Goal: Task Accomplishment & Management: Manage account settings

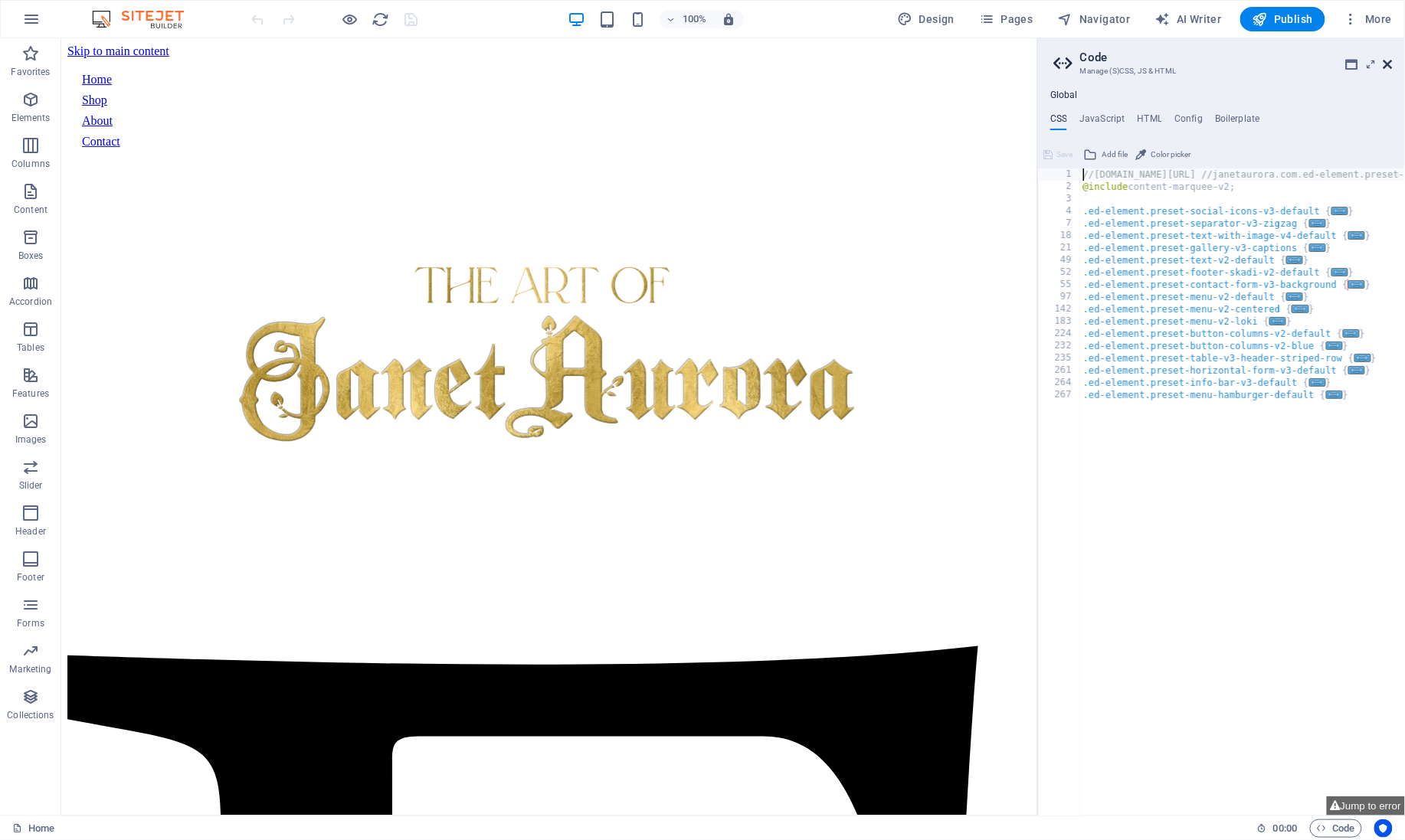
click at [1383, 64] on icon at bounding box center [1388, 64] width 9 height 12
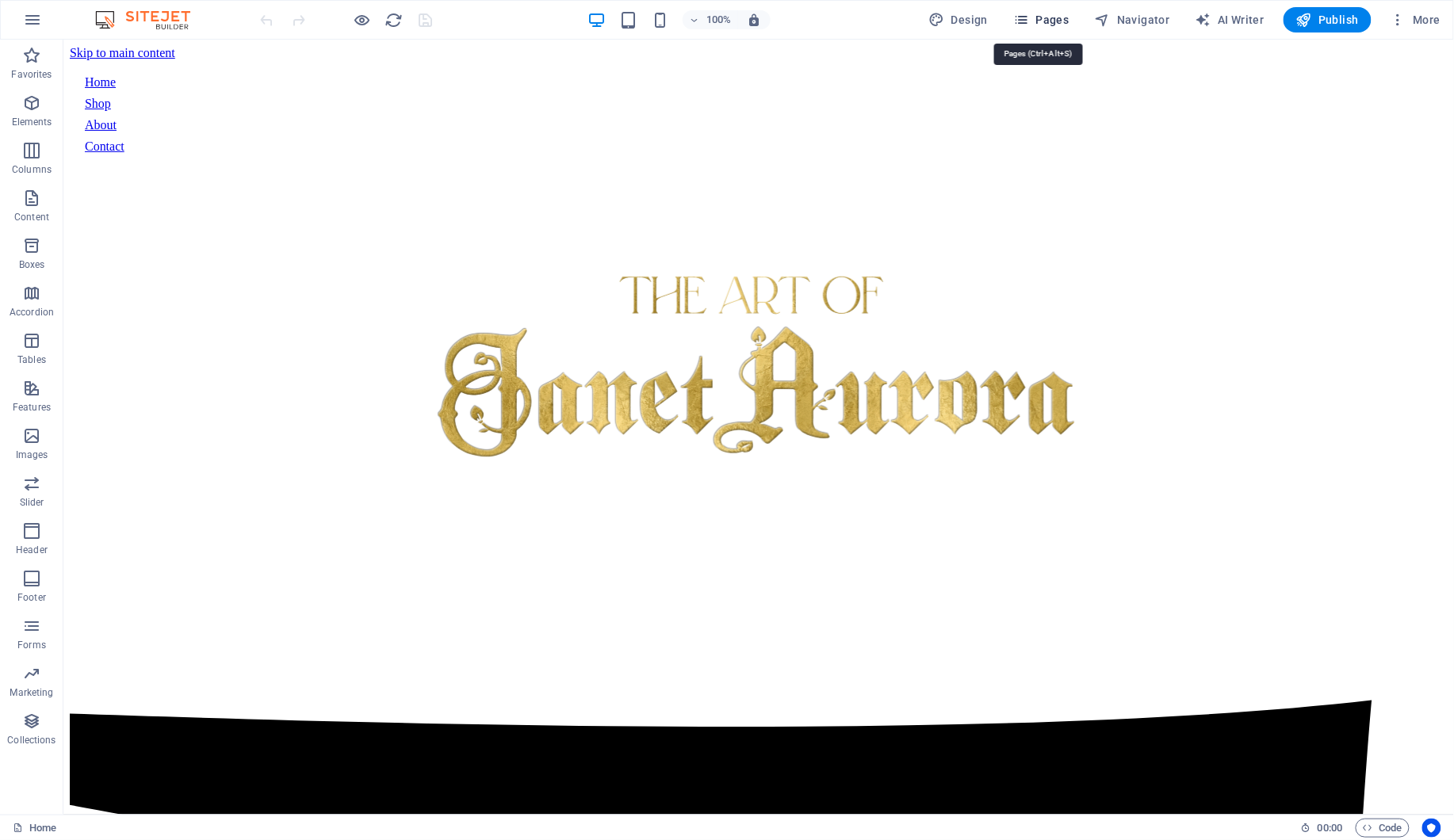
click at [1028, 21] on icon "button" at bounding box center [1021, 20] width 16 height 16
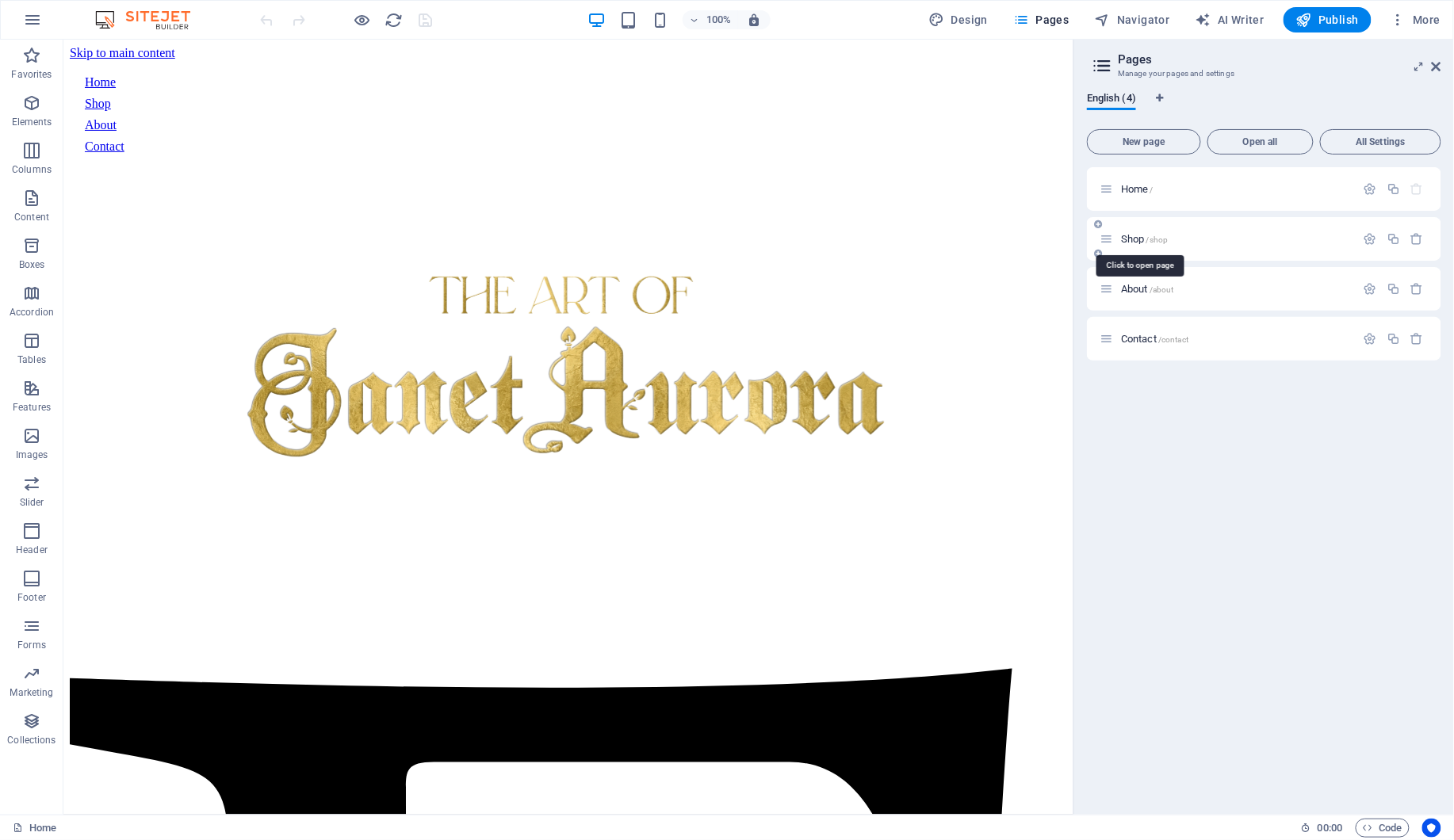
click at [1141, 234] on span "Shop /shop" at bounding box center [1144, 239] width 46 height 12
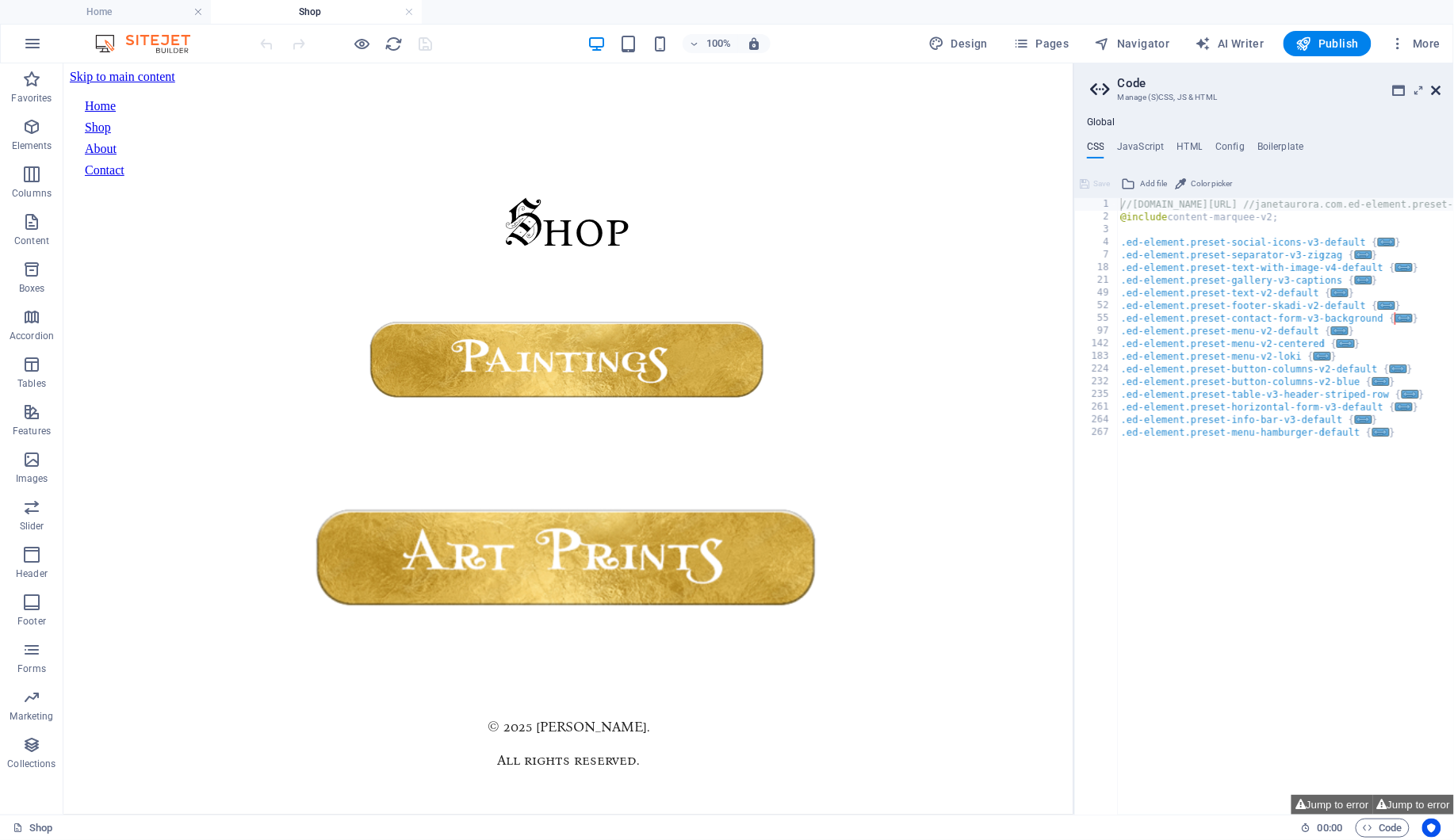
click at [1431, 85] on icon at bounding box center [1436, 90] width 9 height 12
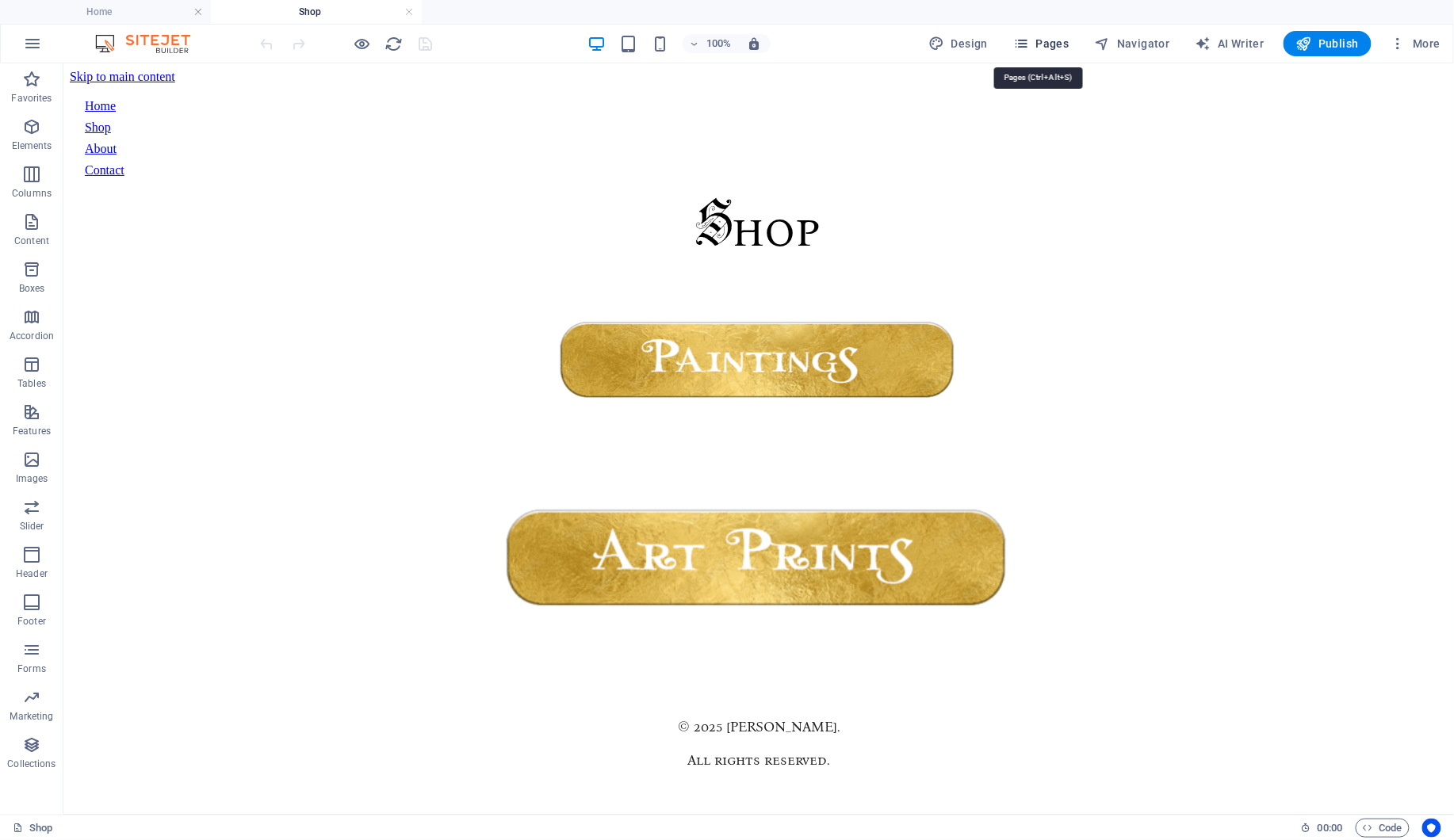
click at [1053, 36] on span "Pages" at bounding box center [1040, 44] width 55 height 16
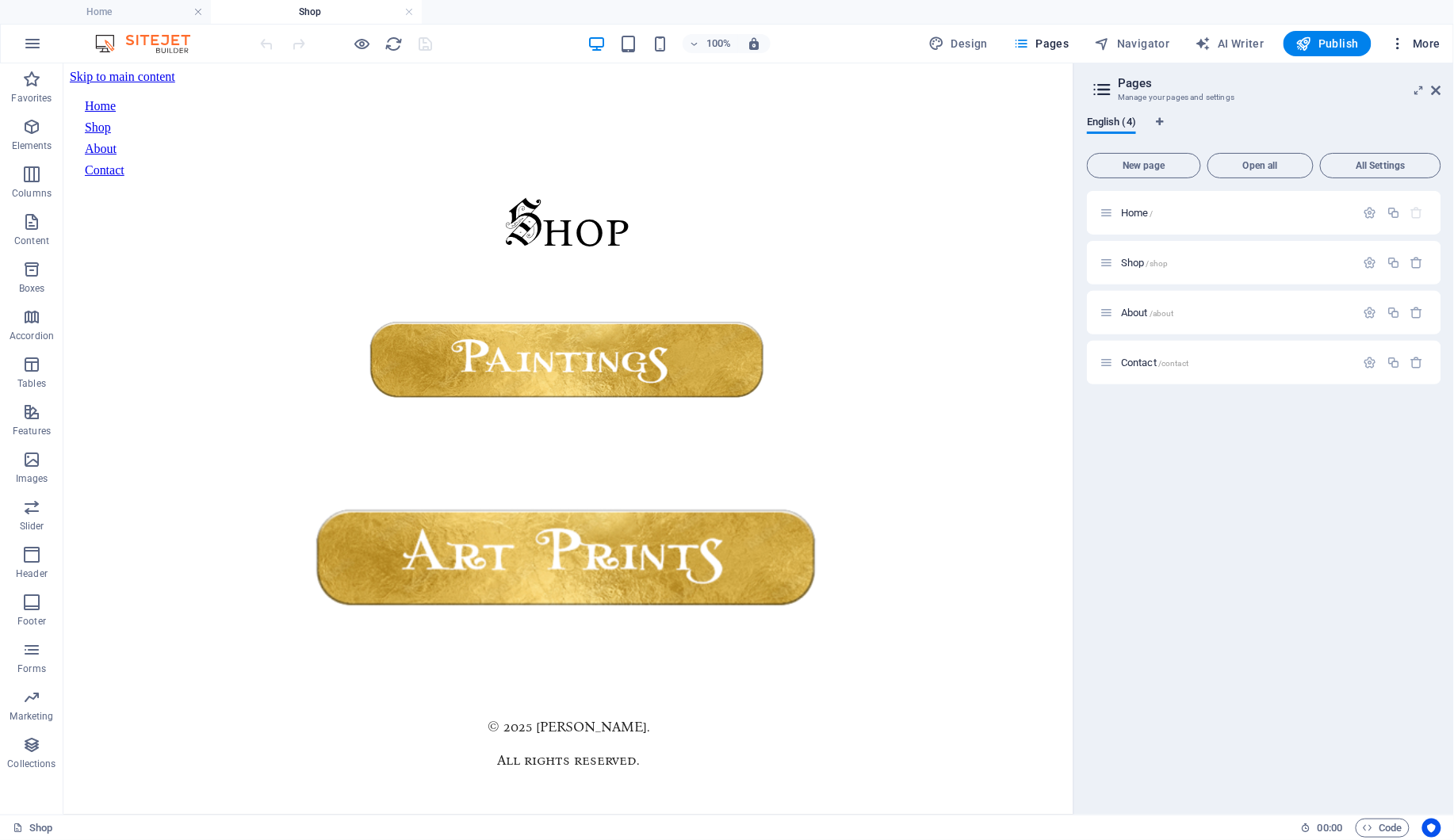
click at [1396, 43] on icon "button" at bounding box center [1398, 44] width 16 height 16
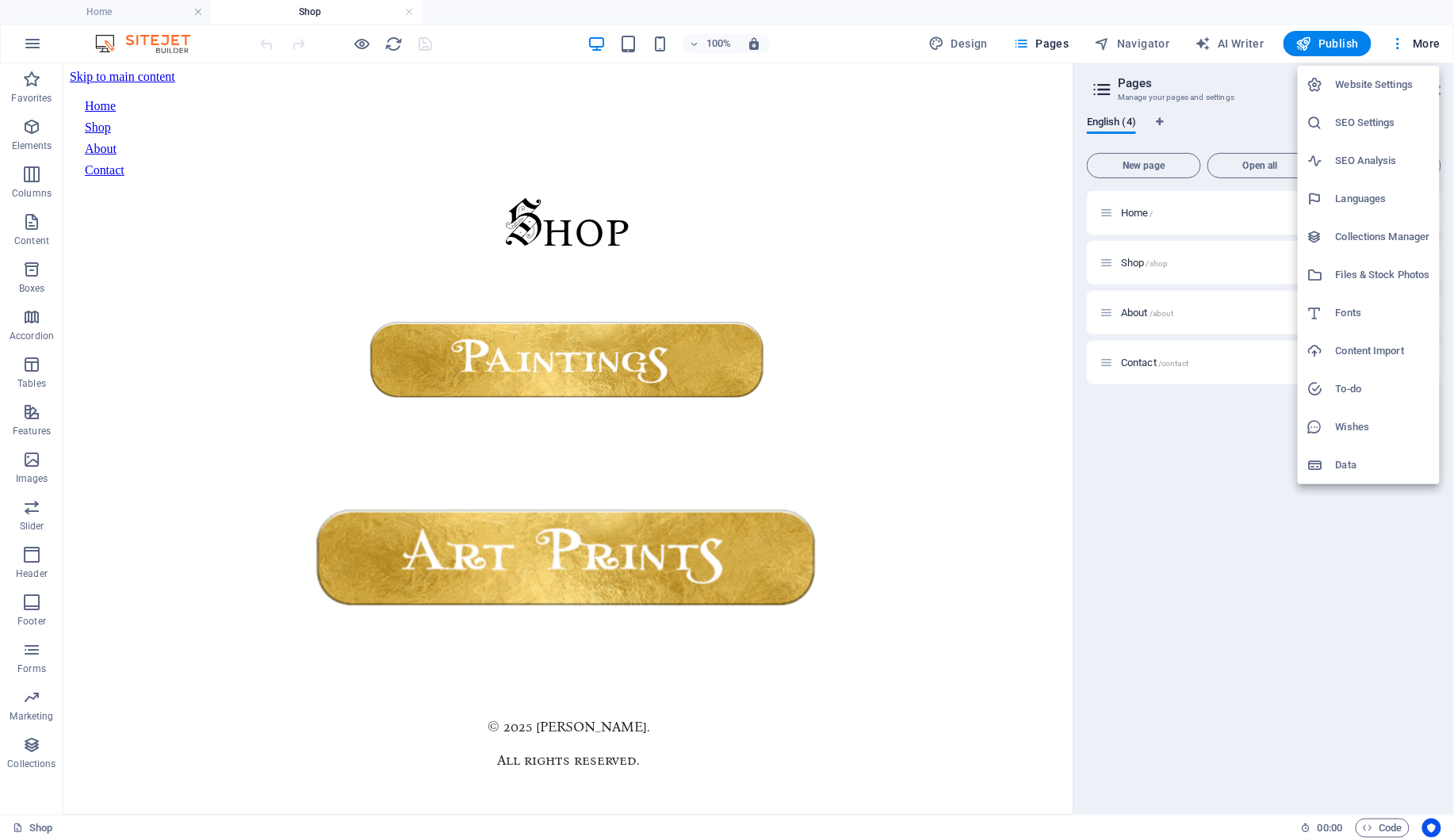
click at [1358, 125] on h6 "SEO Settings" at bounding box center [1382, 123] width 94 height 19
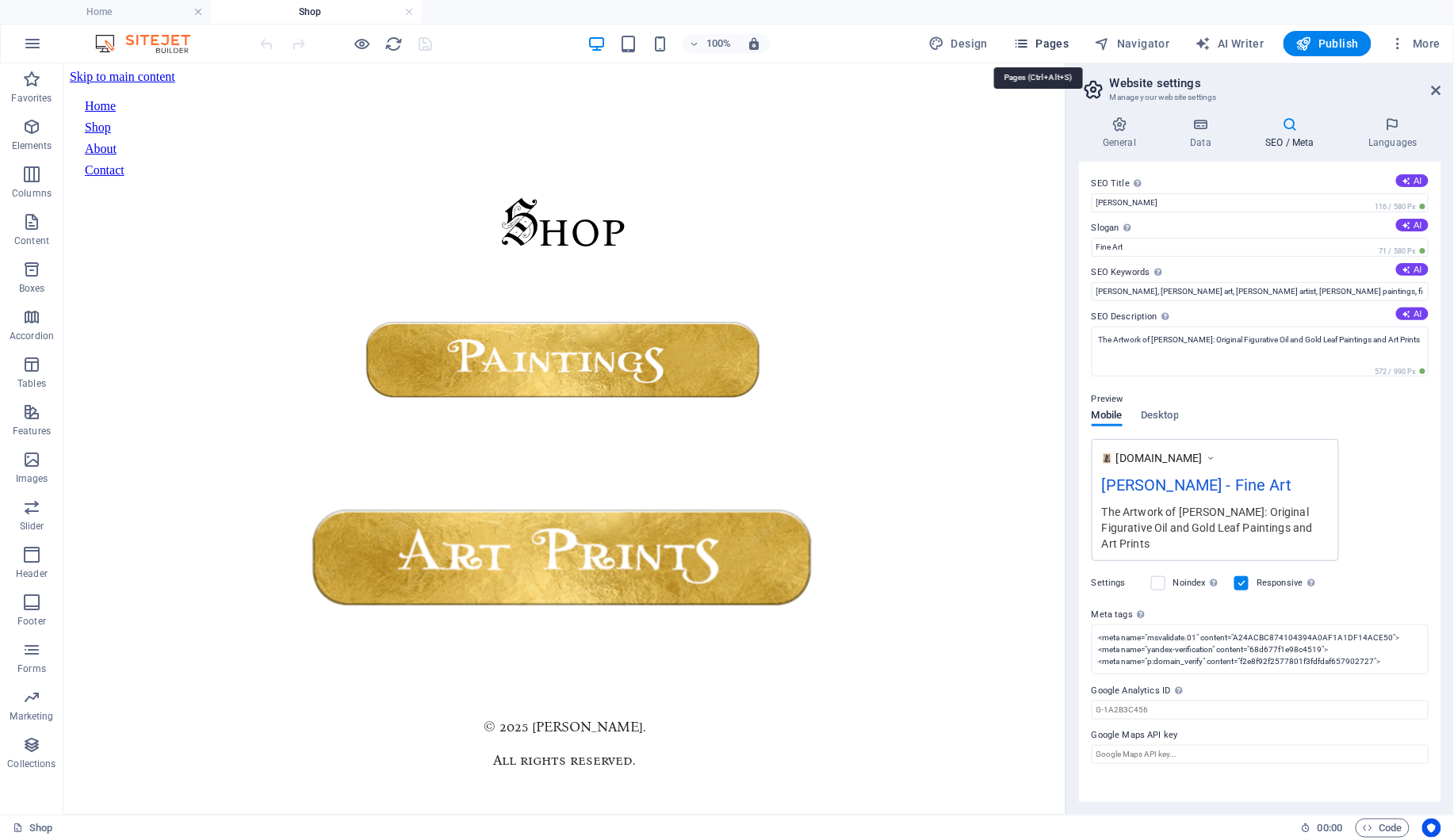
click at [1050, 49] on span "Pages" at bounding box center [1040, 44] width 55 height 16
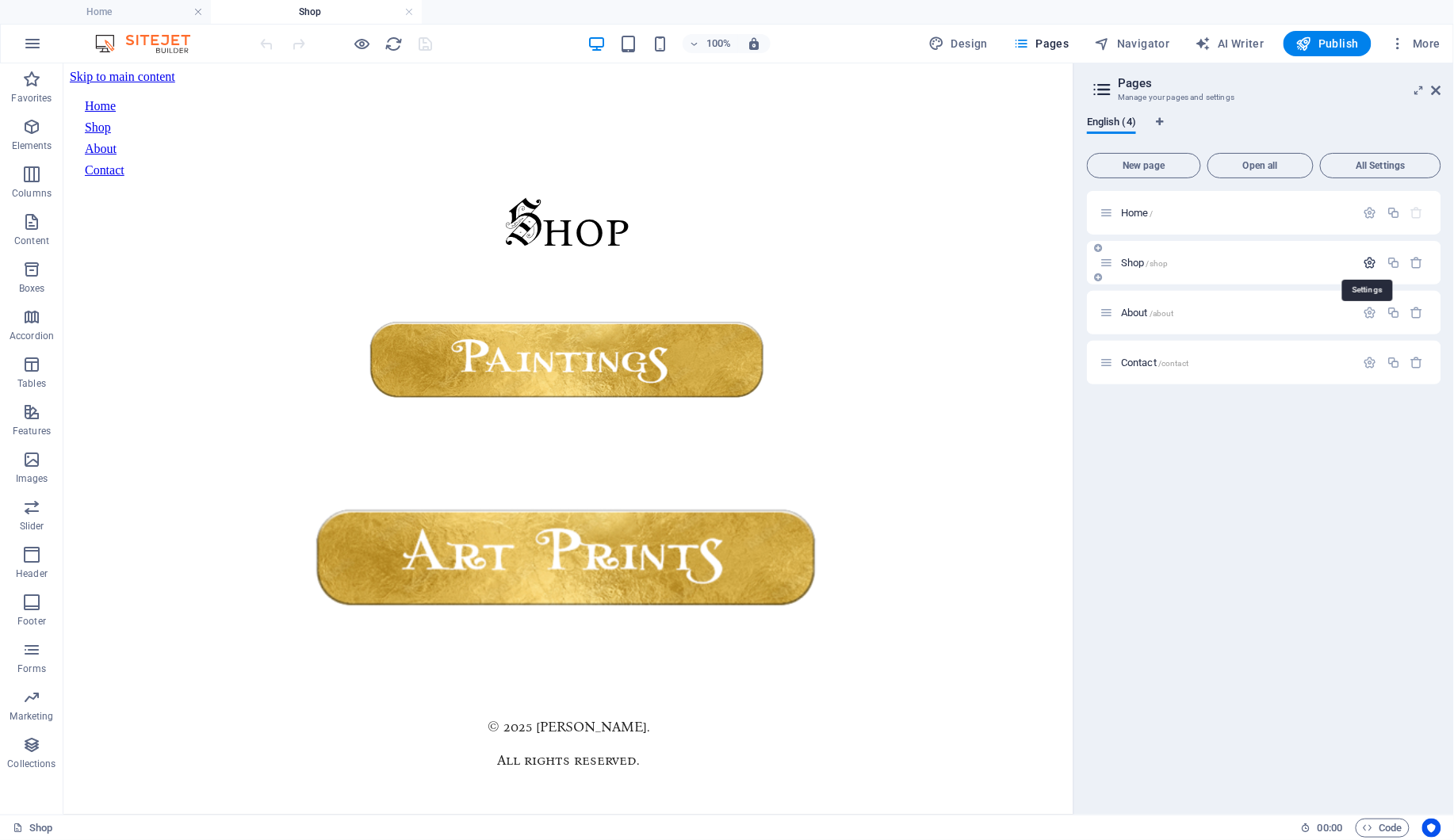
click at [1368, 262] on icon "button" at bounding box center [1370, 263] width 13 height 13
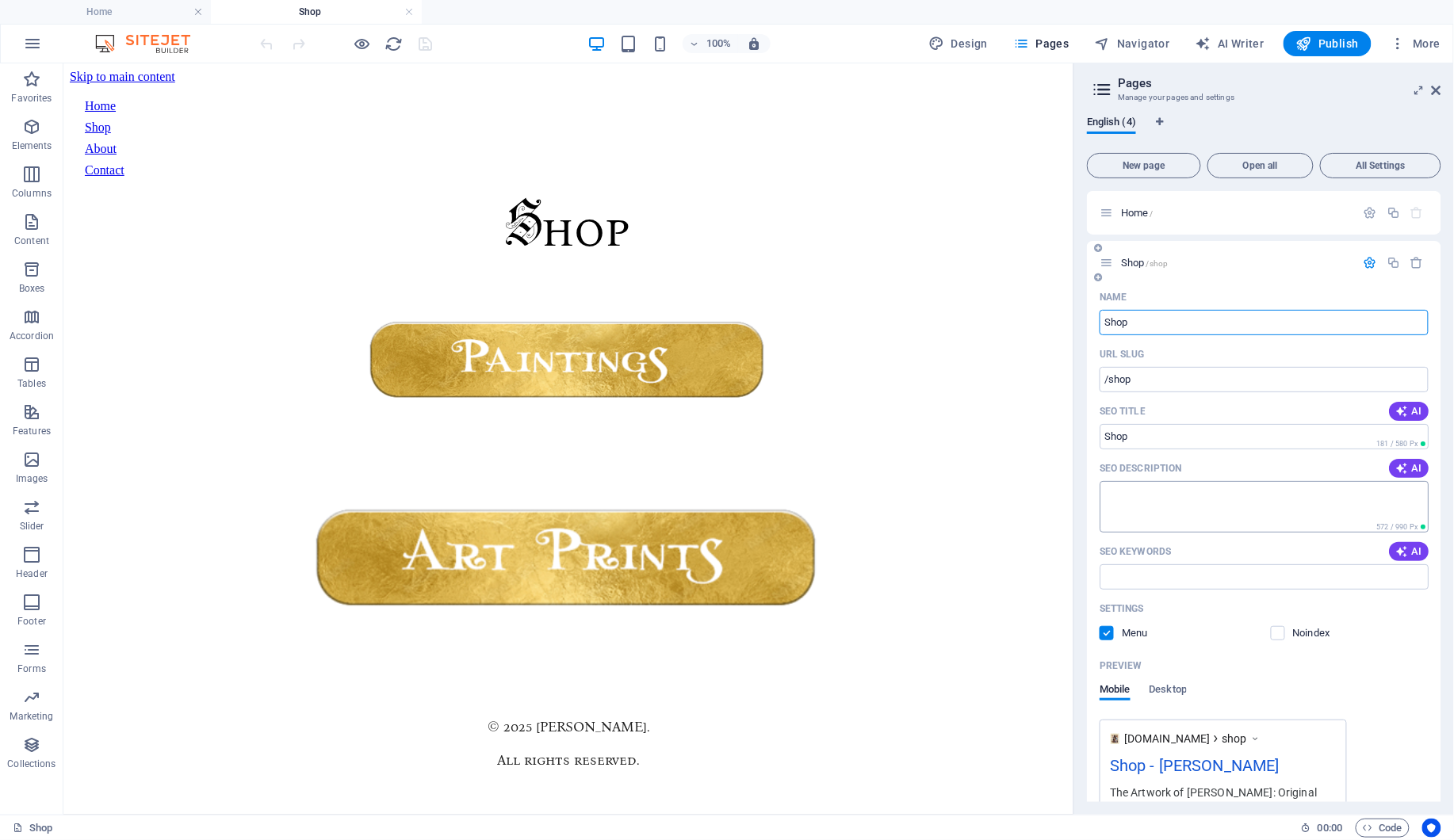
click at [1174, 496] on textarea "SEO Description" at bounding box center [1263, 506] width 329 height 51
click at [1158, 499] on textarea "SEO Description" at bounding box center [1263, 506] width 329 height 51
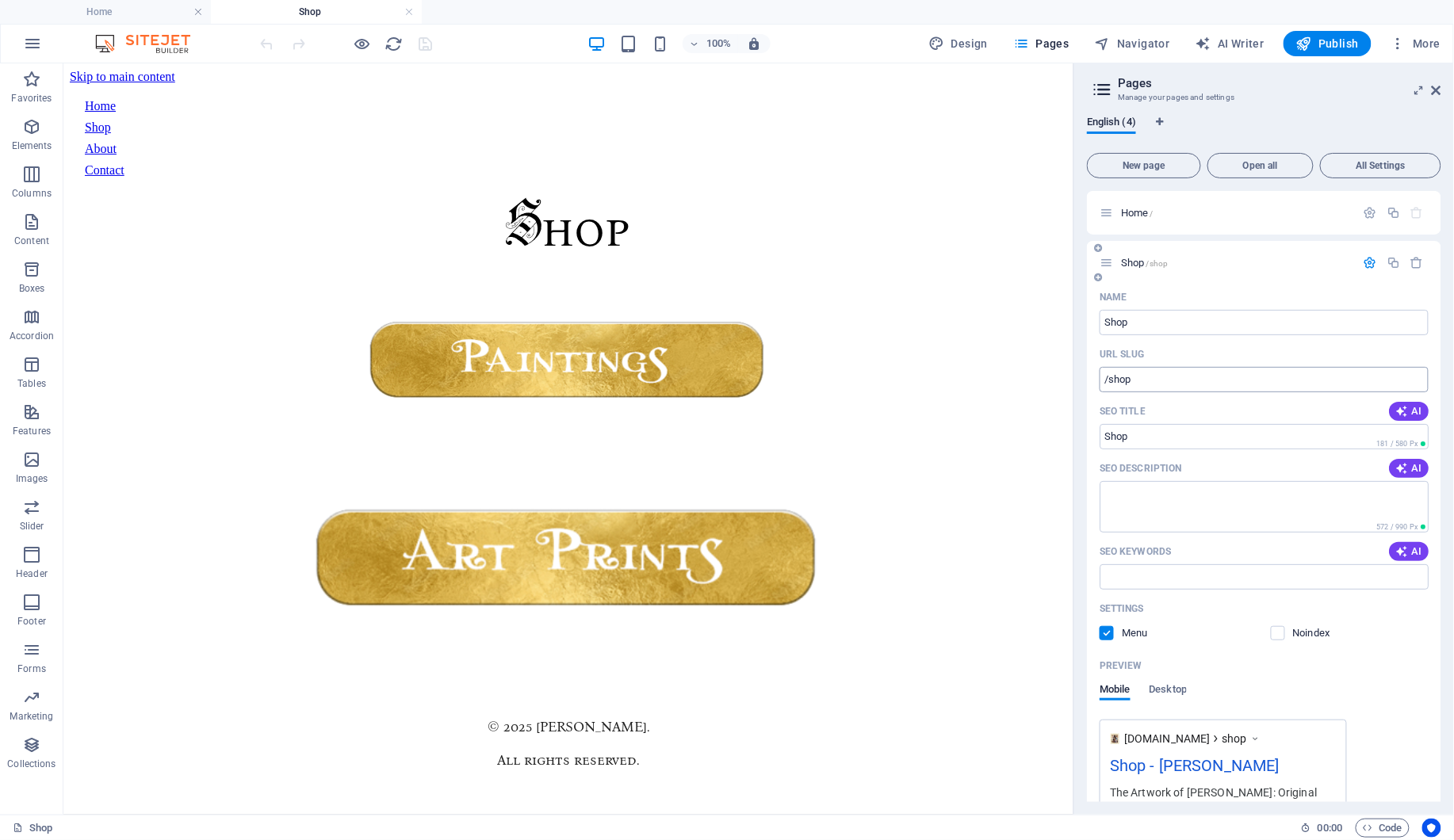
click at [1175, 383] on input "/shop" at bounding box center [1263, 379] width 329 height 26
click at [1151, 502] on textarea "SEO Description" at bounding box center [1263, 506] width 329 height 51
type input "Shophg"
type input "/shophg"
type input "Shop"
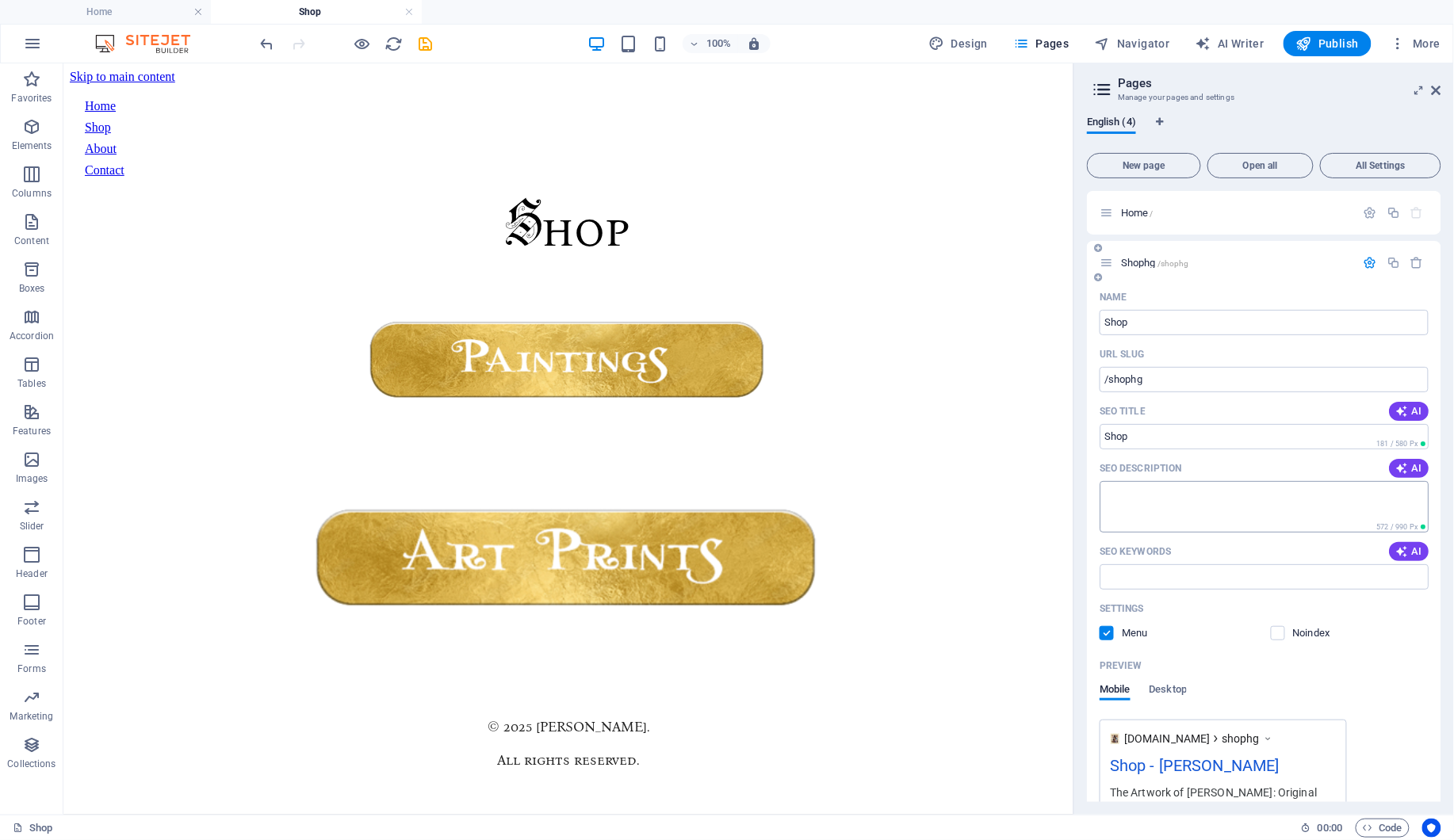
type input "/shop"
click at [1310, 502] on textarea "SEO Description" at bounding box center [1263, 506] width 329 height 51
click at [1250, 580] on input "SEO Keywords" at bounding box center [1263, 576] width 329 height 26
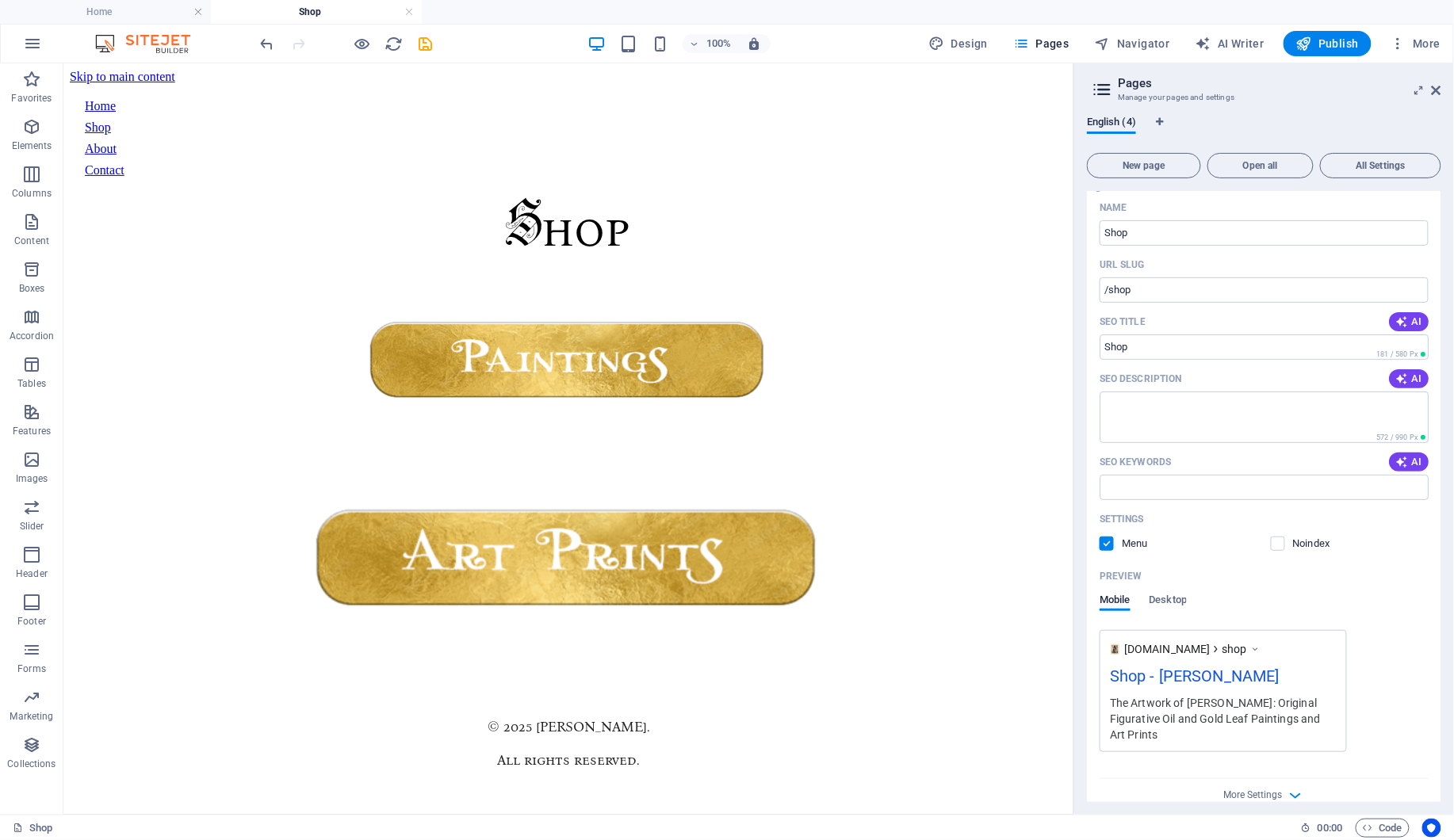
scroll to position [70, 0]
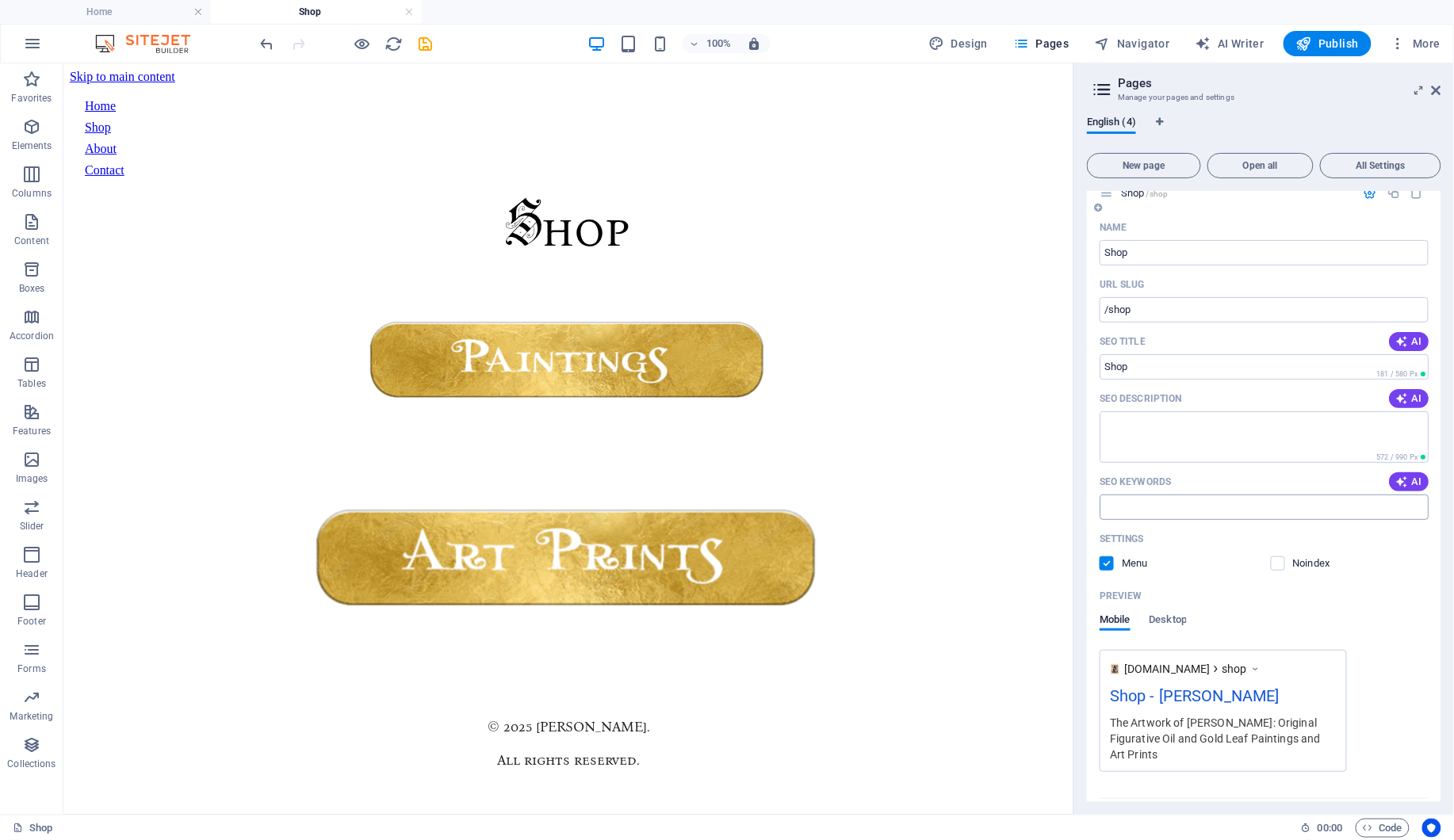
click at [1234, 505] on input "SEO Keywords" at bounding box center [1263, 506] width 329 height 26
type input "Shopgjh"
type input "/shopgjh"
type input "Shopg"
type input "/shopg"
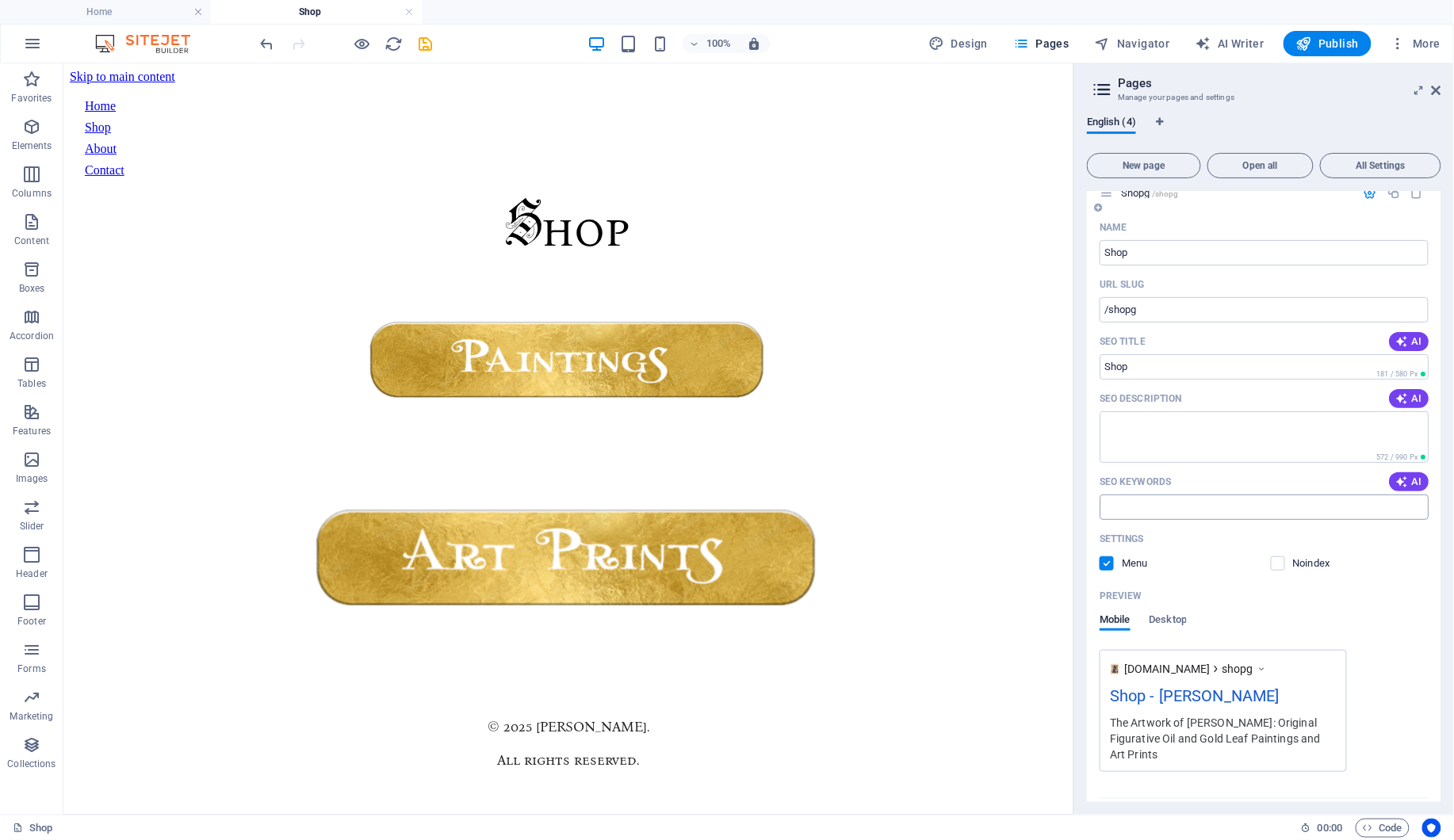
type input "Shop"
type input "/shop"
click at [1436, 86] on icon at bounding box center [1436, 90] width 9 height 12
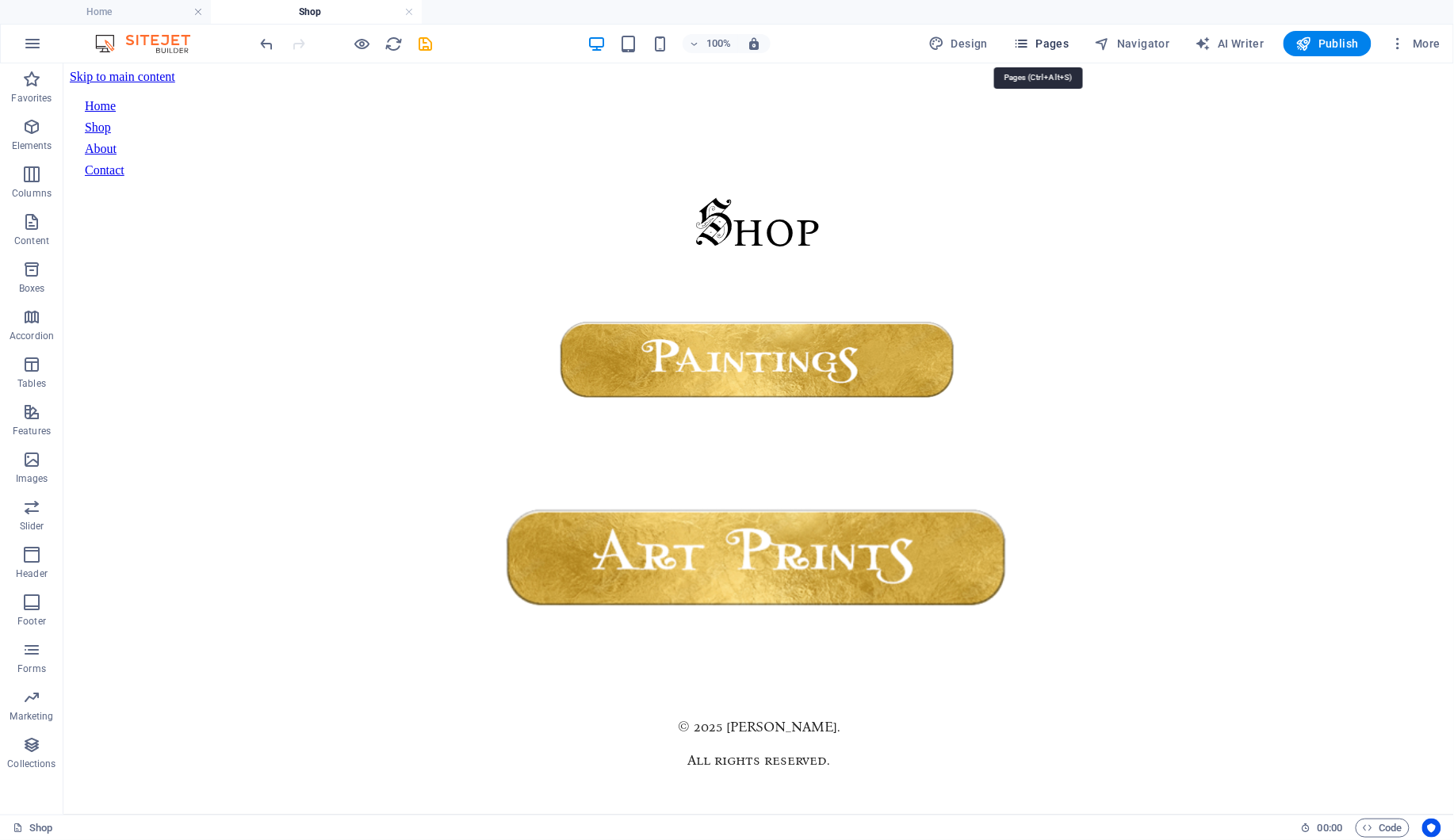
click at [1039, 39] on span "Pages" at bounding box center [1040, 44] width 55 height 16
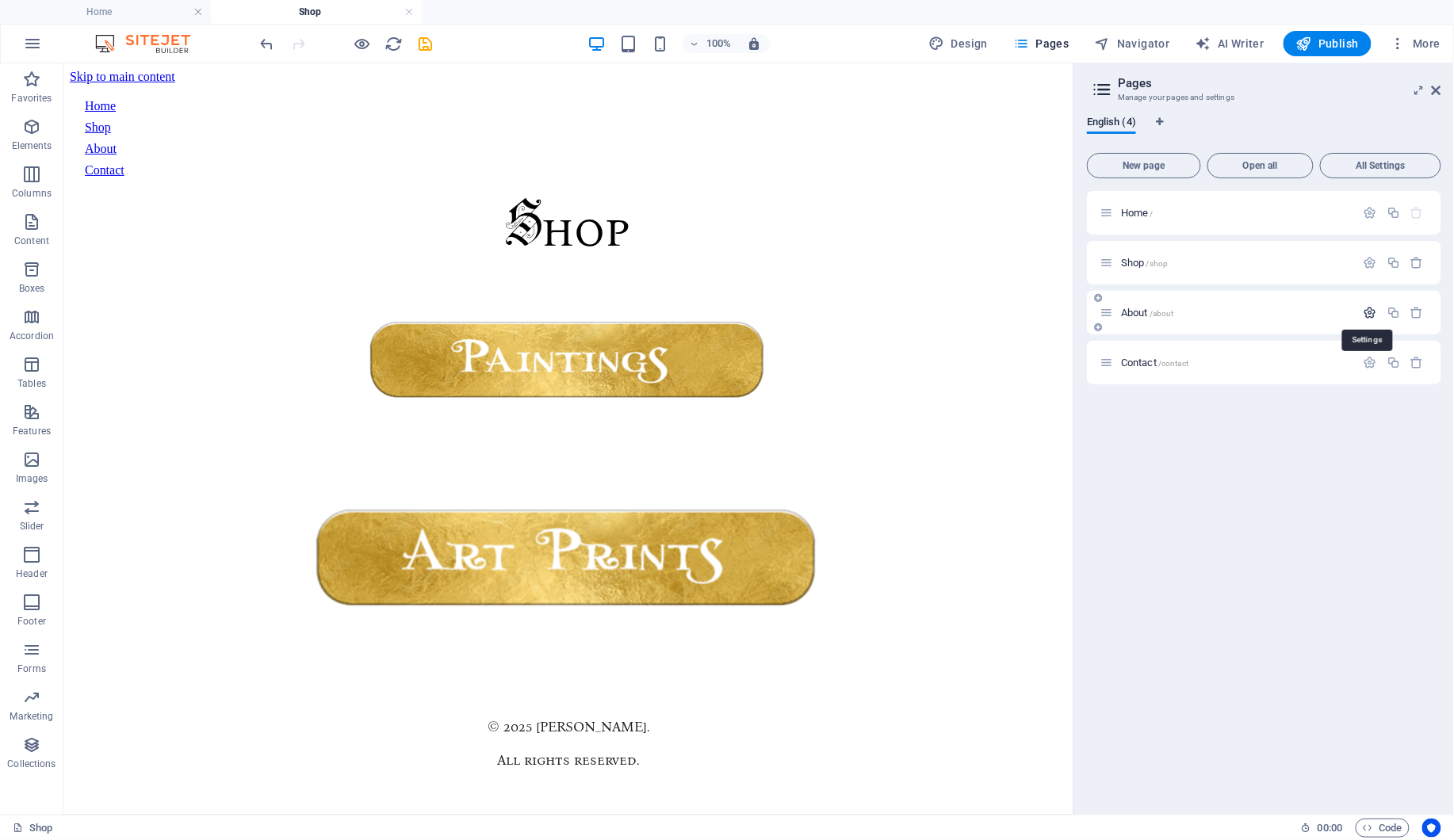
click at [1371, 312] on icon "button" at bounding box center [1370, 313] width 13 height 13
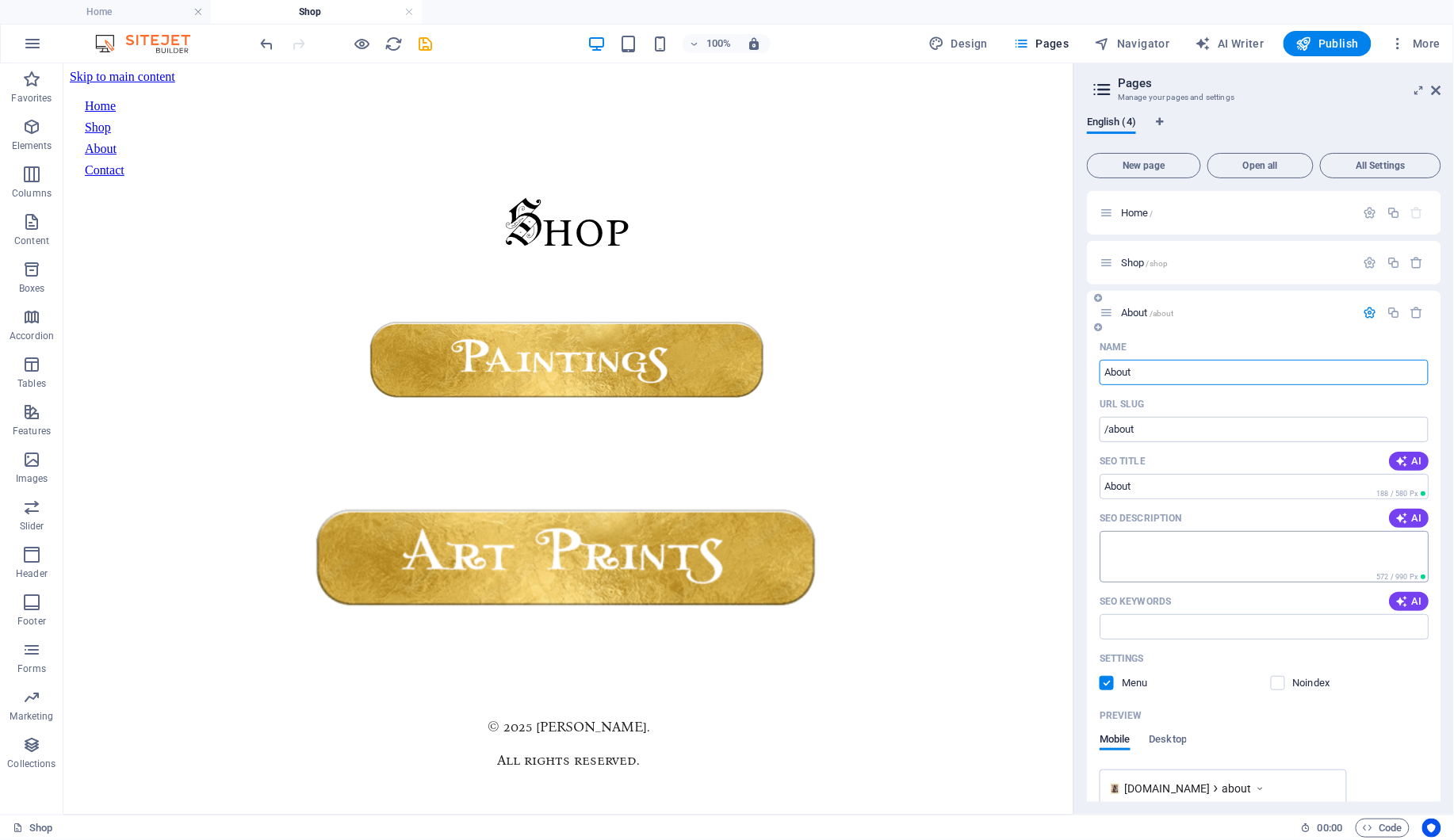
click at [1145, 557] on textarea "SEO Description" at bounding box center [1263, 557] width 329 height 51
type input "Aboutjhgjh"
type input "/aboutjhgjh"
type input "Aboutjhg"
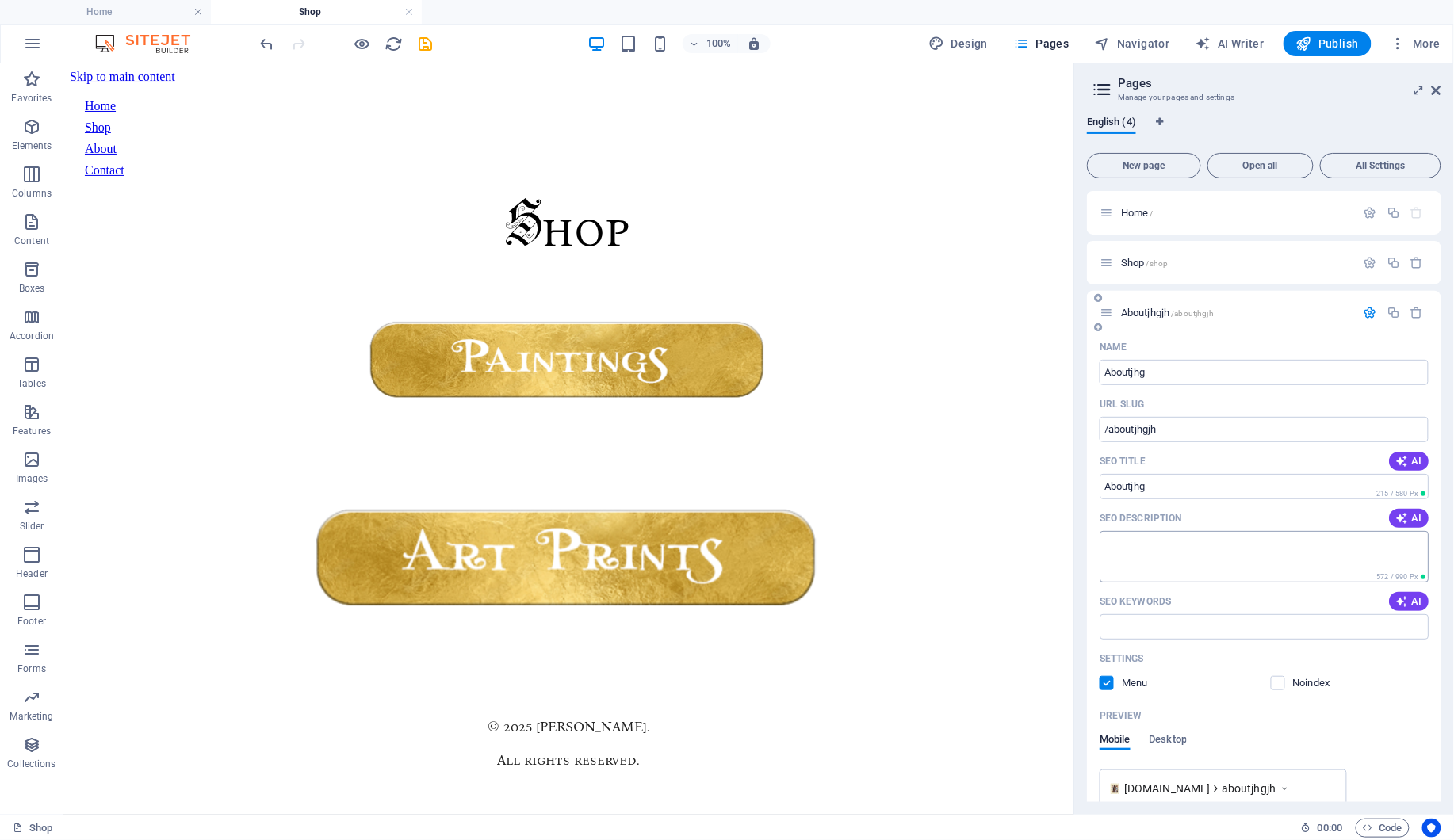
type input "/aboutjhg"
type input "Aboutj"
type input "/aboutj"
type input "About"
type input "/about"
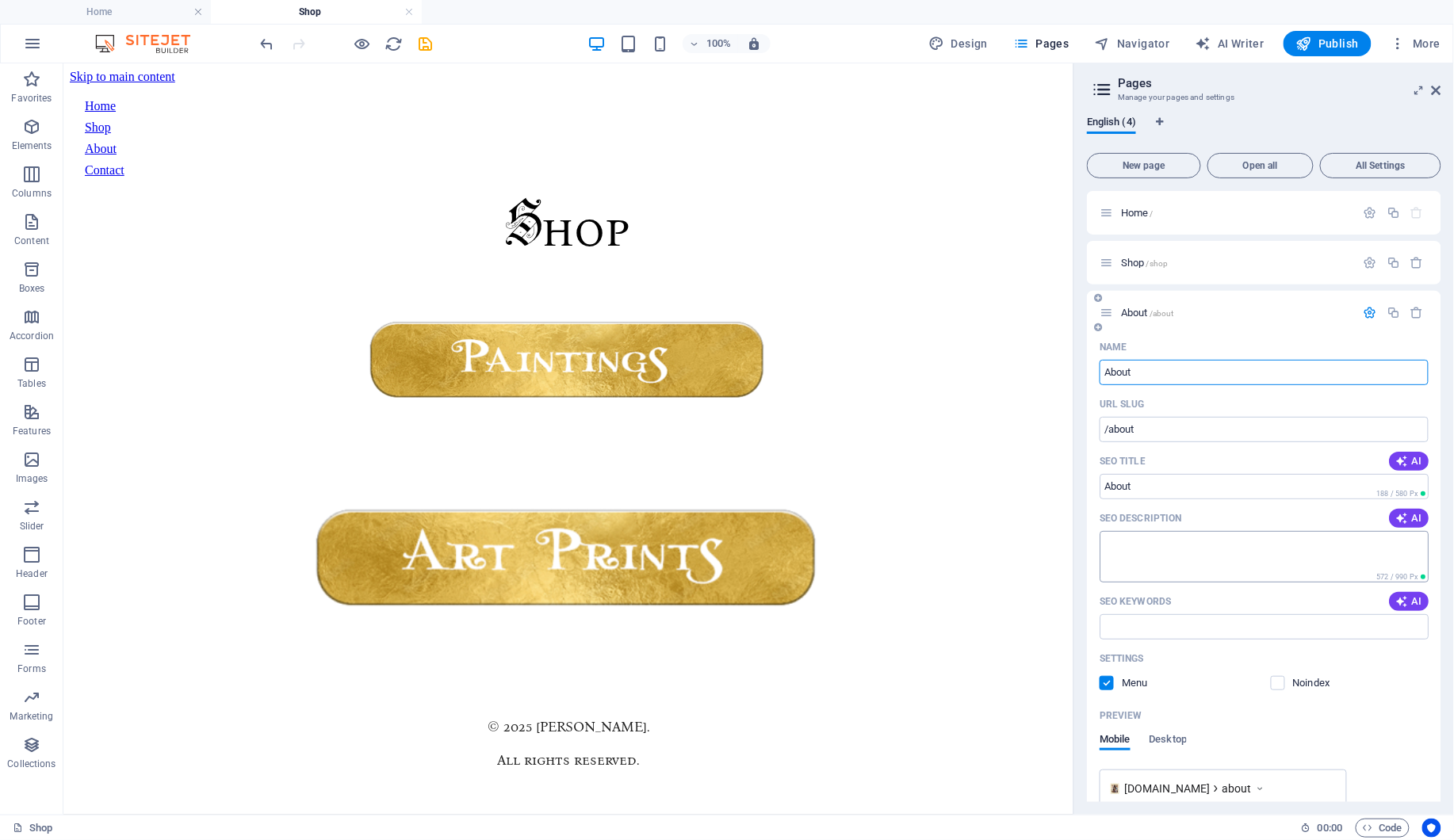
click at [1165, 549] on textarea "SEO Description" at bounding box center [1263, 557] width 329 height 51
click at [1391, 548] on textarea "SEO Description" at bounding box center [1263, 557] width 329 height 51
click at [1295, 630] on input "SEO Keywords" at bounding box center [1263, 627] width 329 height 26
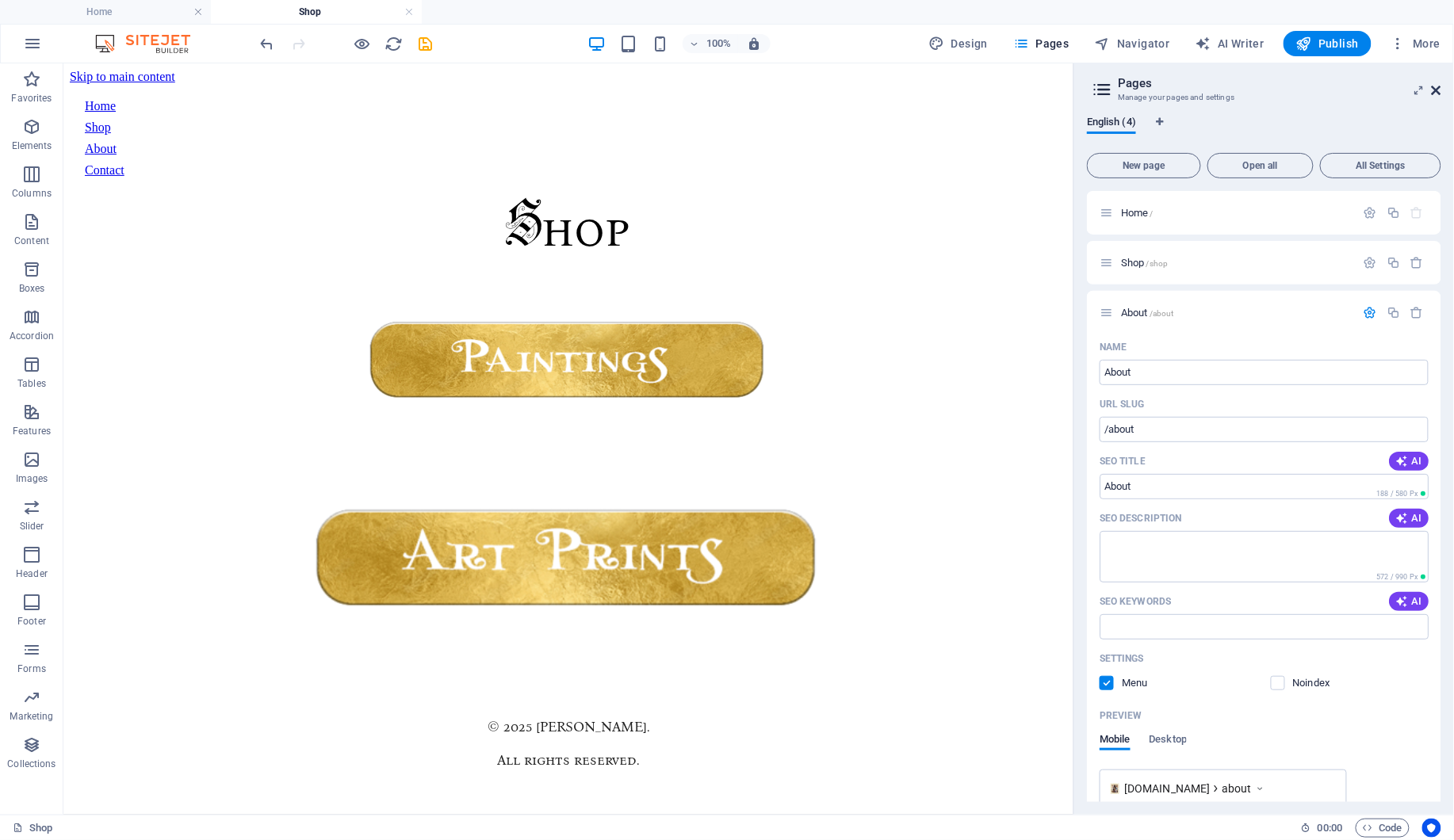
click at [1437, 87] on icon at bounding box center [1436, 90] width 9 height 12
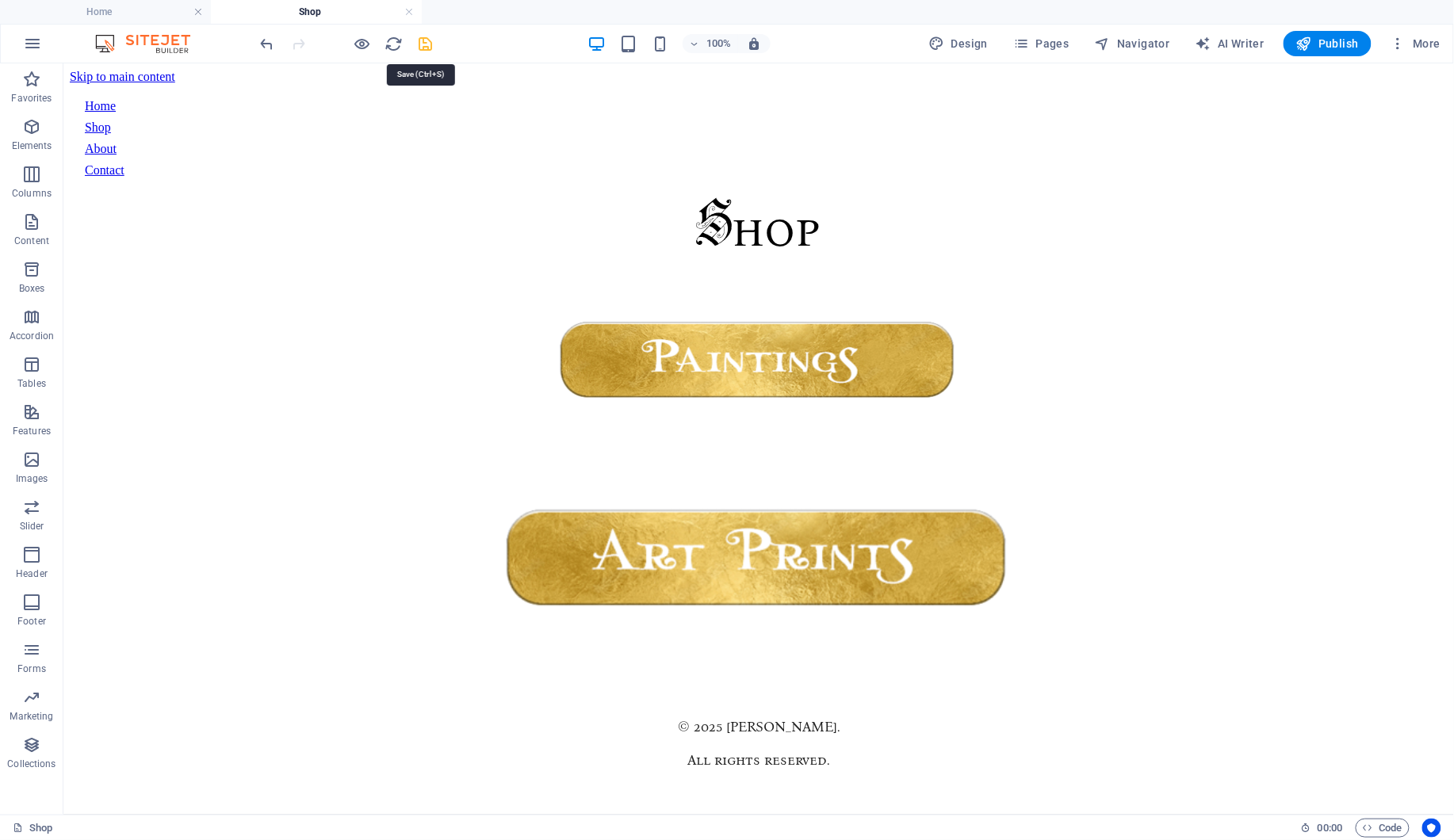
click at [432, 50] on icon "save" at bounding box center [426, 44] width 18 height 18
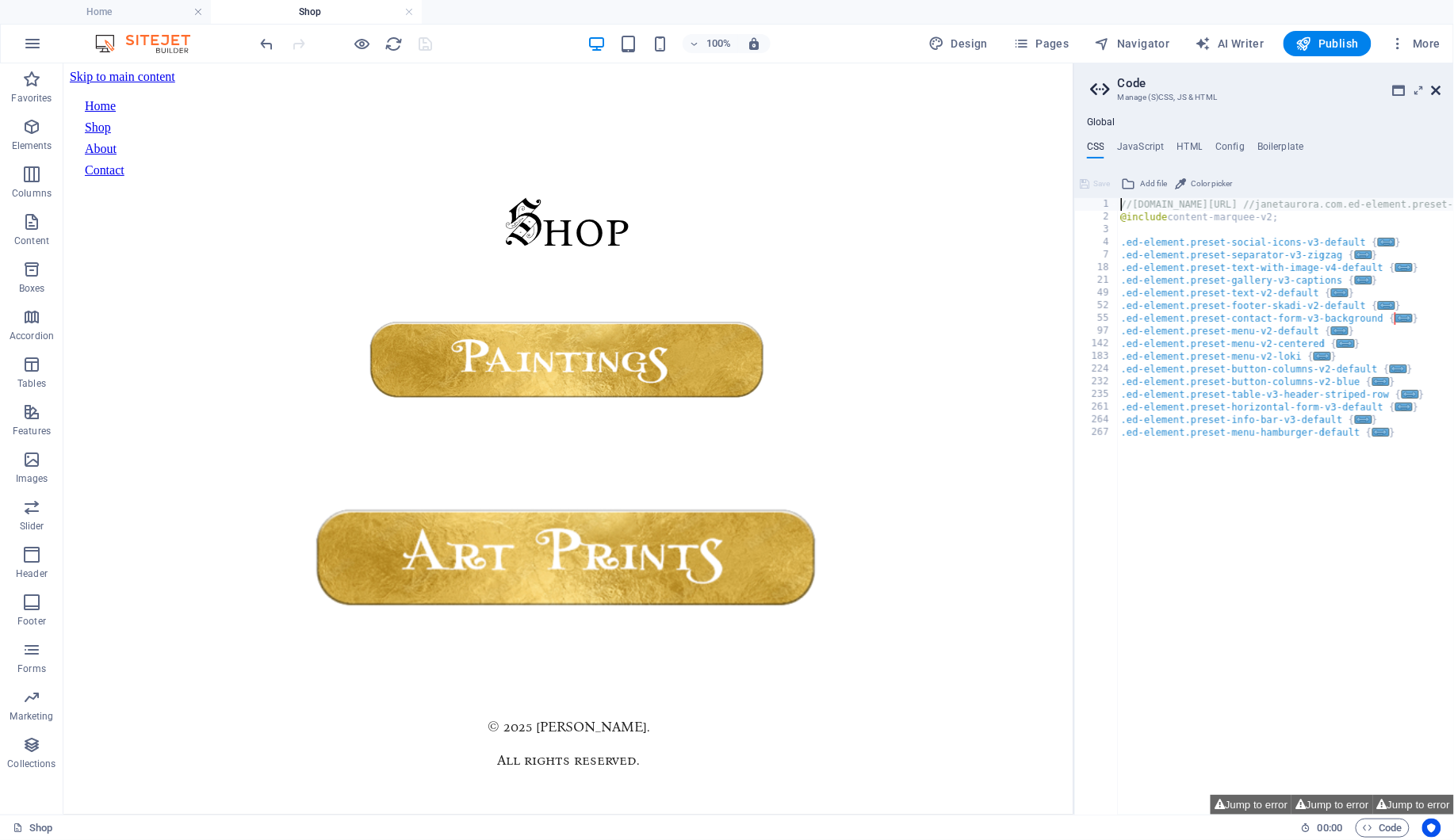
click at [1435, 87] on icon at bounding box center [1436, 90] width 9 height 12
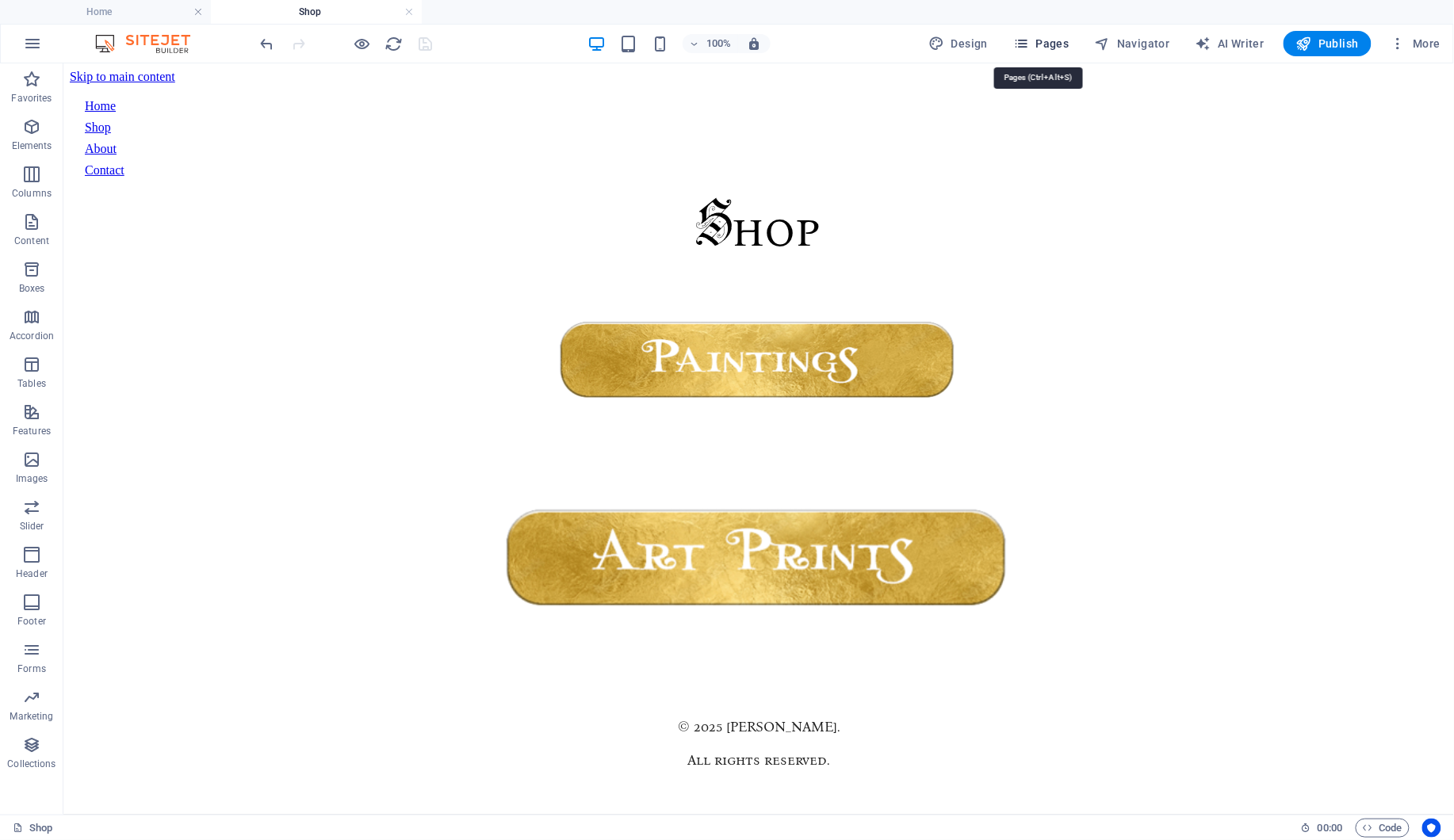
click at [1058, 40] on span "Pages" at bounding box center [1040, 44] width 55 height 16
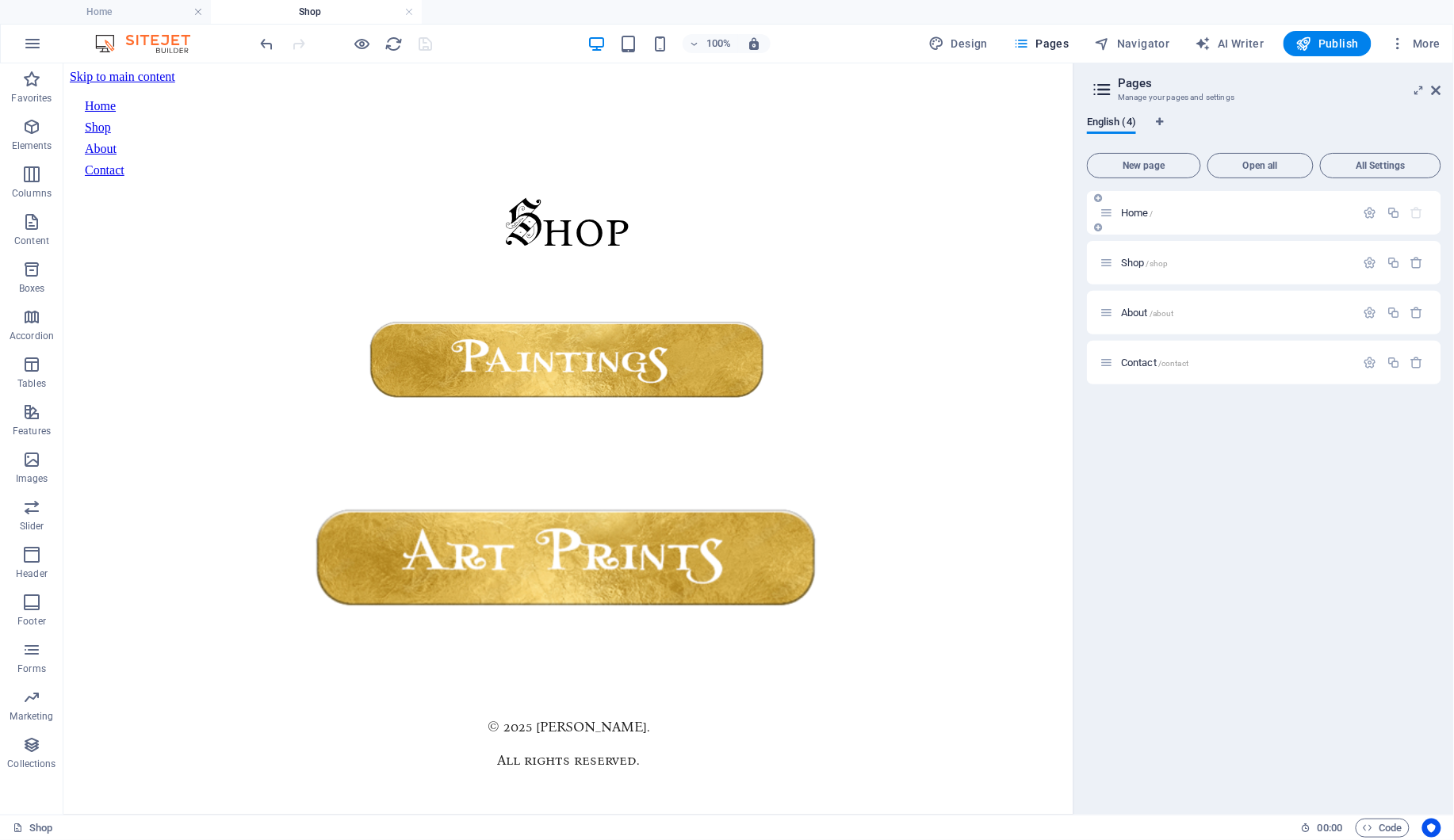
click at [1196, 210] on p "Home /" at bounding box center [1236, 212] width 230 height 10
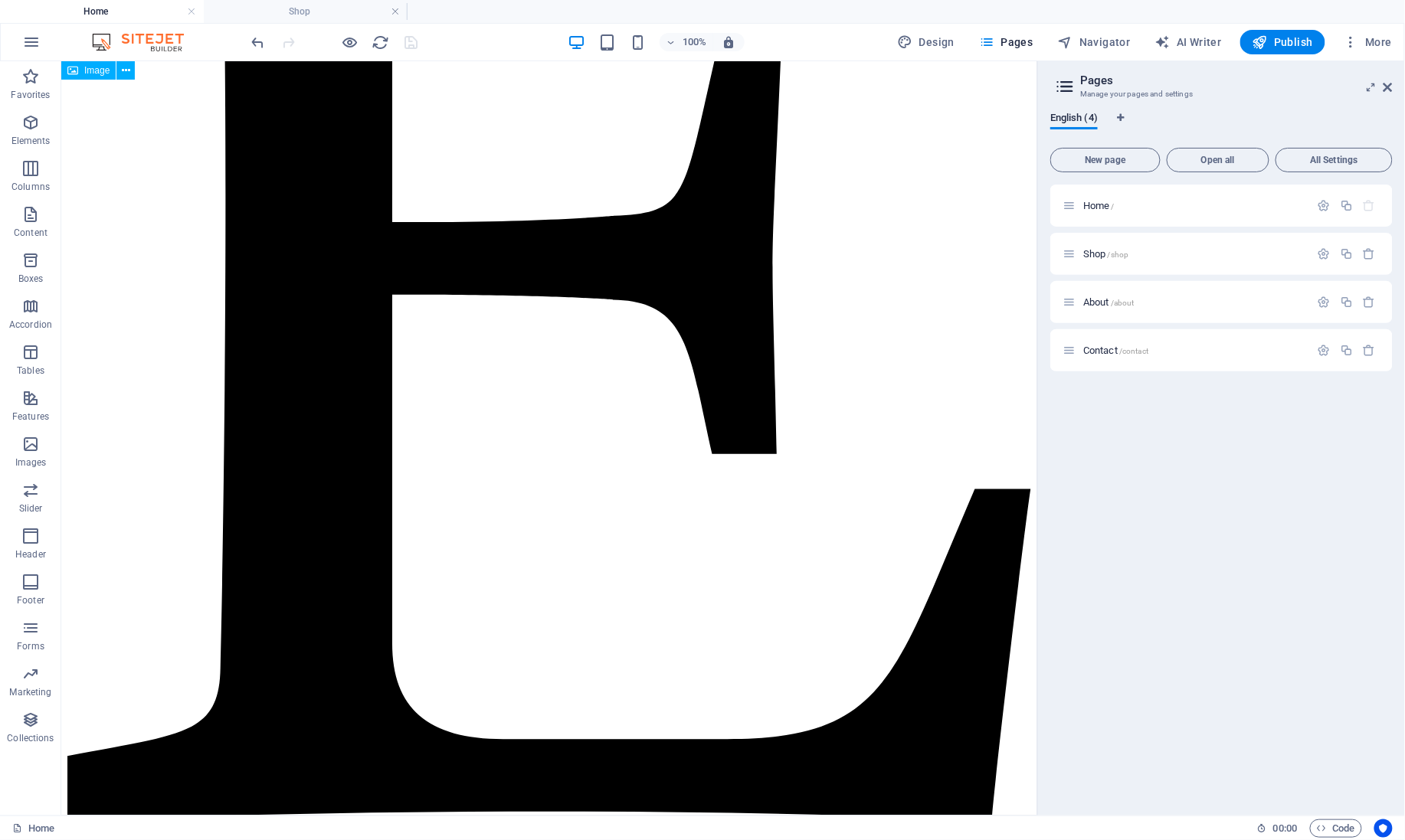
scroll to position [659, 0]
